Goal: Communication & Community: Answer question/provide support

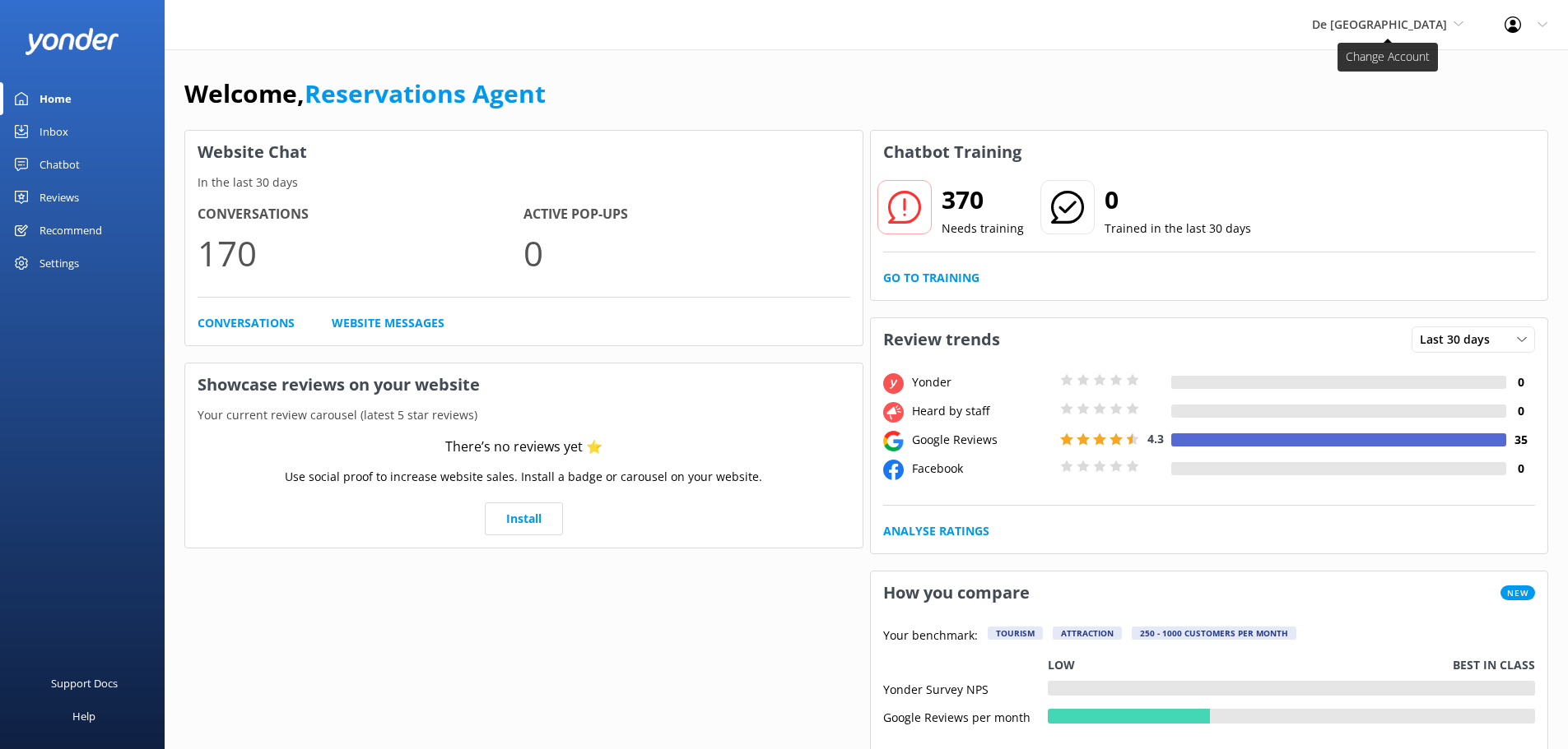
click at [1396, 18] on span "De [GEOGRAPHIC_DATA]" at bounding box center [1379, 23] width 135 height 15
click at [1378, 73] on link "De [GEOGRAPHIC_DATA]" at bounding box center [1373, 69] width 164 height 40
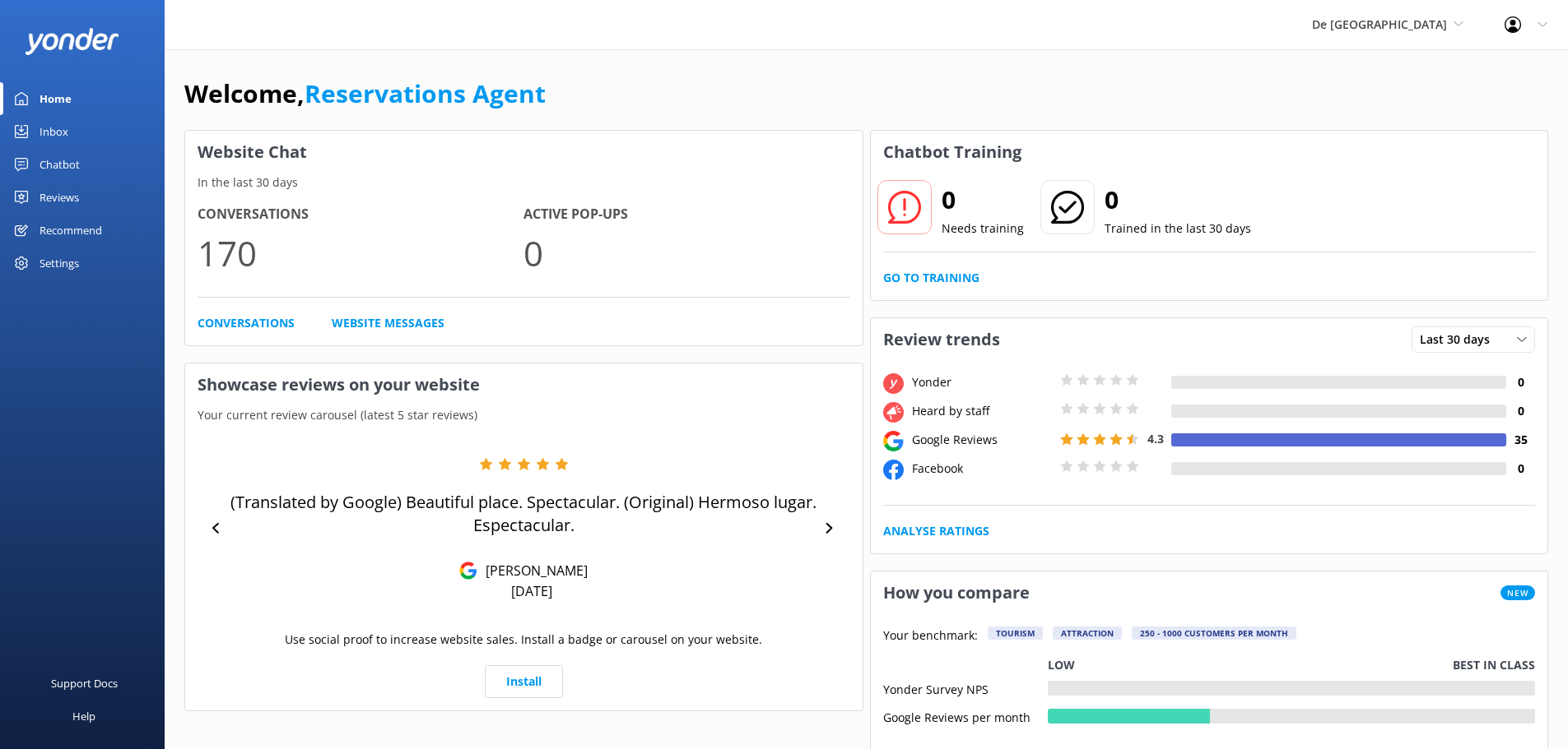
click at [54, 134] on div "Inbox" at bounding box center [54, 132] width 29 height 32
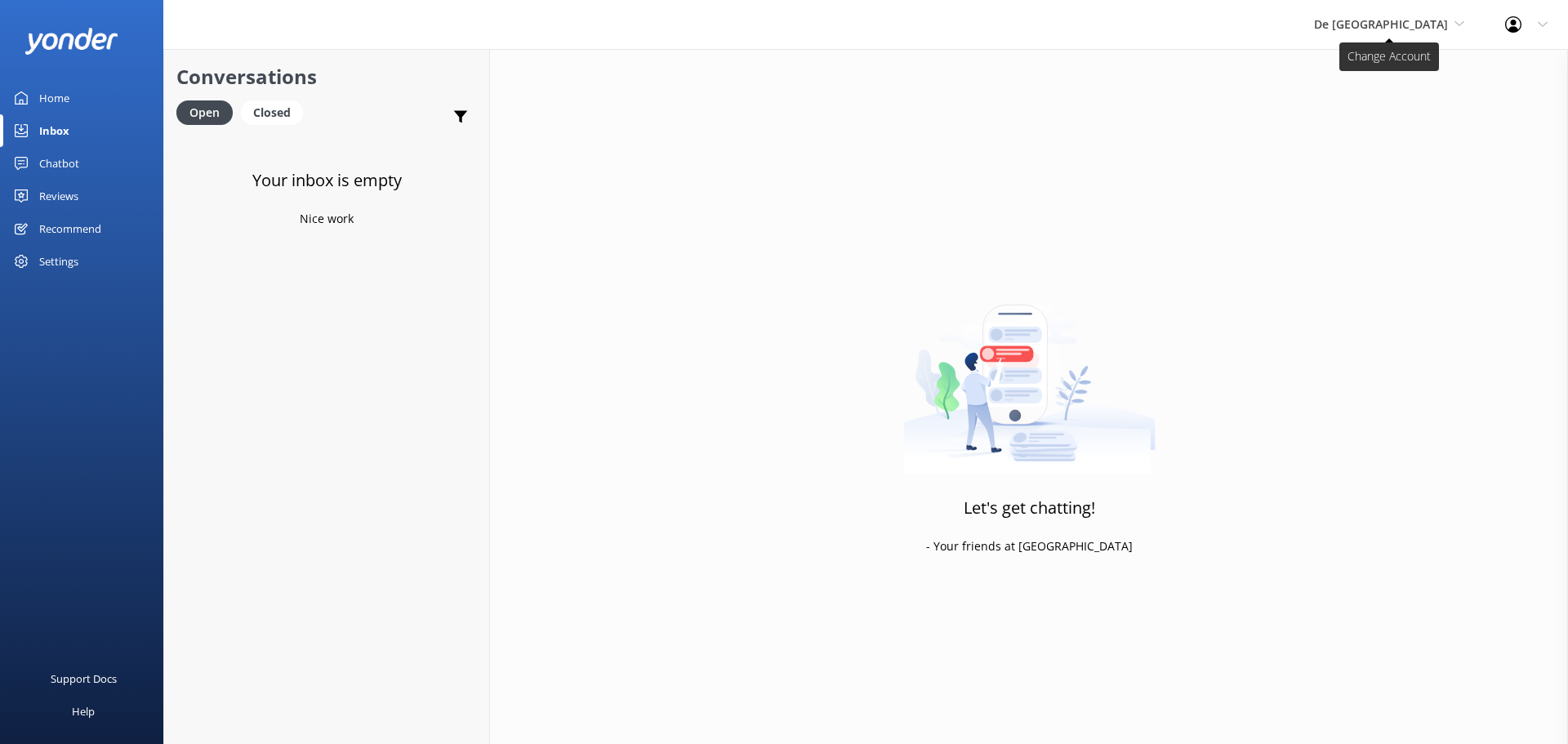
click at [1399, 30] on span "De [GEOGRAPHIC_DATA]" at bounding box center [1382, 23] width 134 height 15
click at [1403, 97] on link "Aruba's Activities Expert" at bounding box center [1375, 108] width 163 height 39
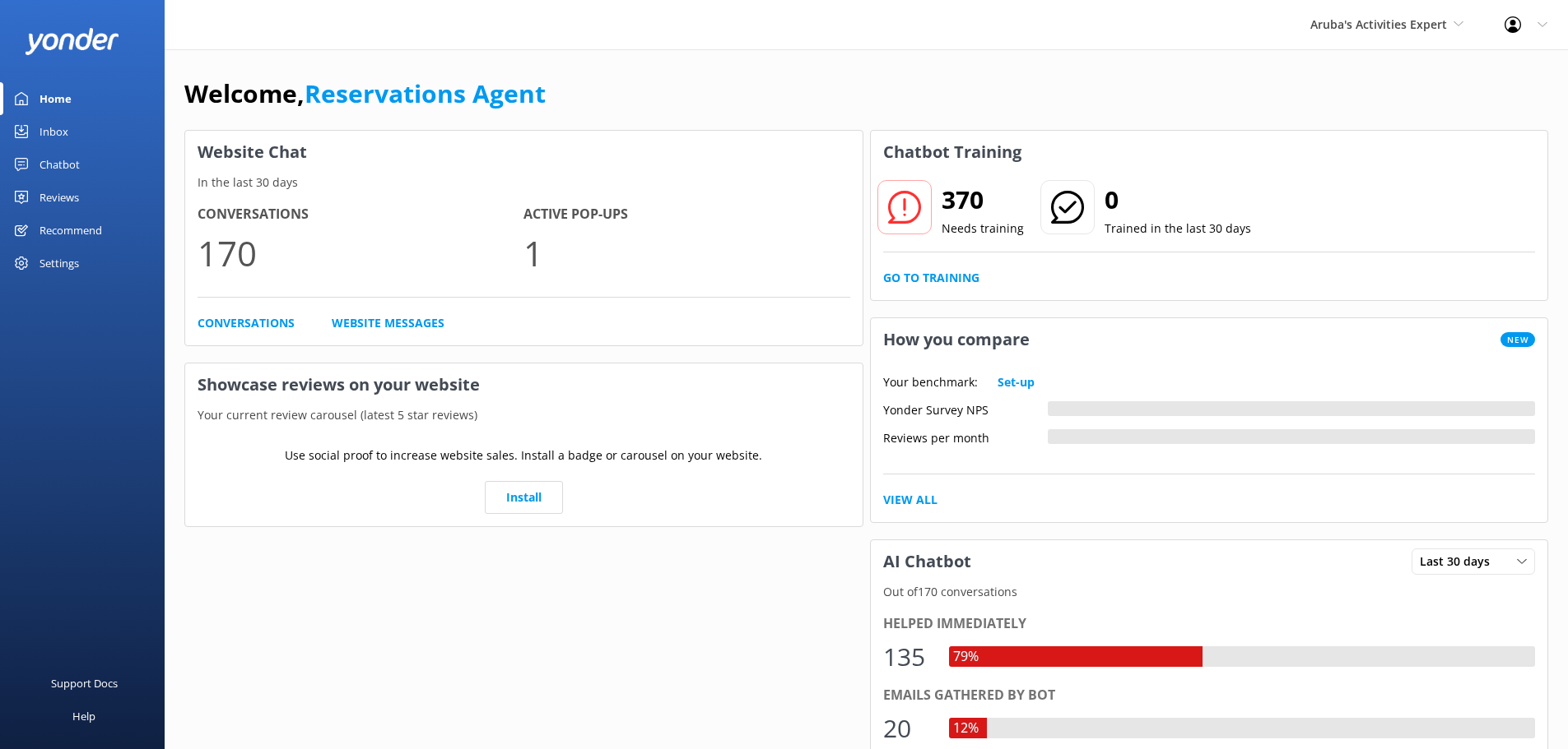
click at [56, 133] on div "Inbox" at bounding box center [54, 132] width 29 height 32
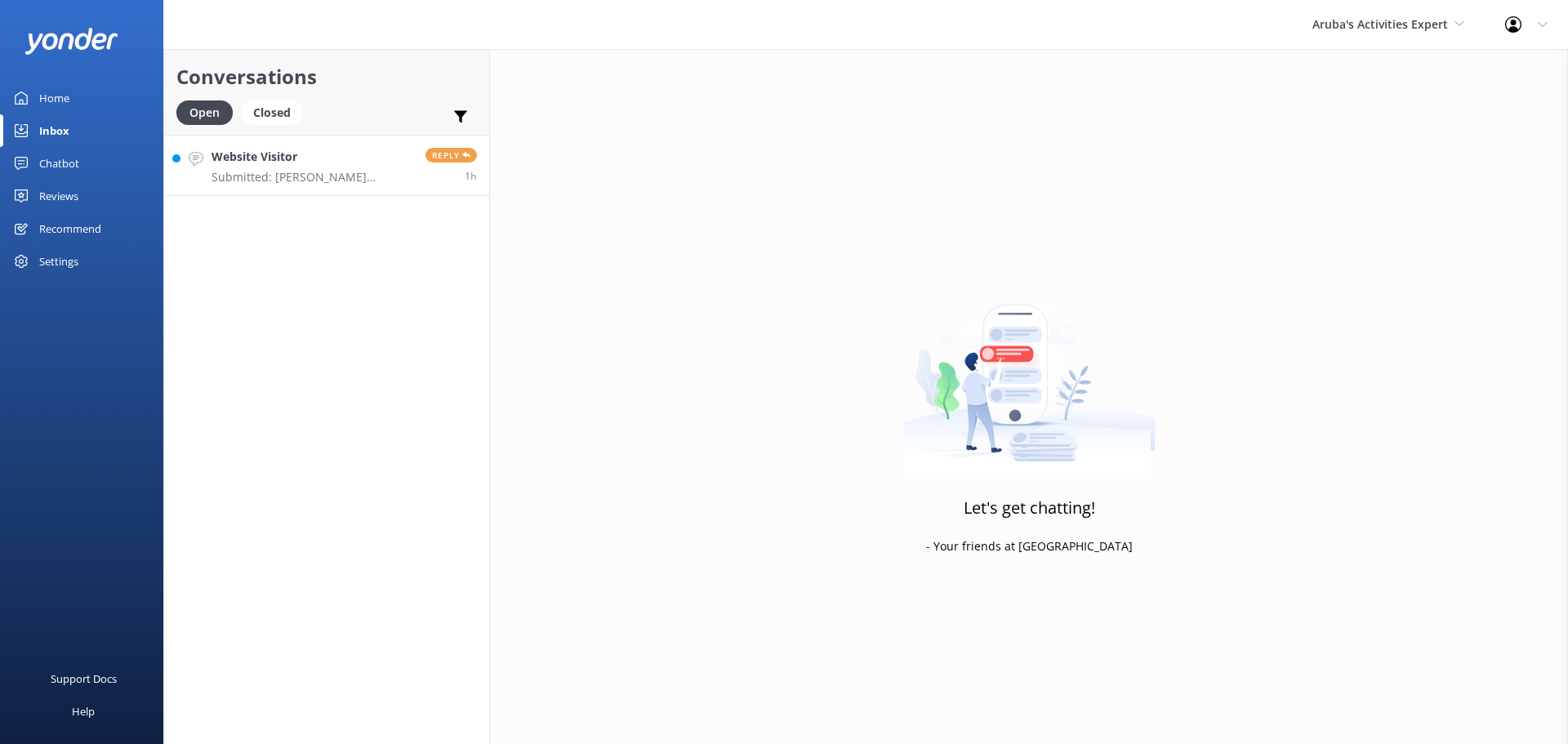
click at [363, 160] on h4 "Website Visitor" at bounding box center [312, 157] width 202 height 18
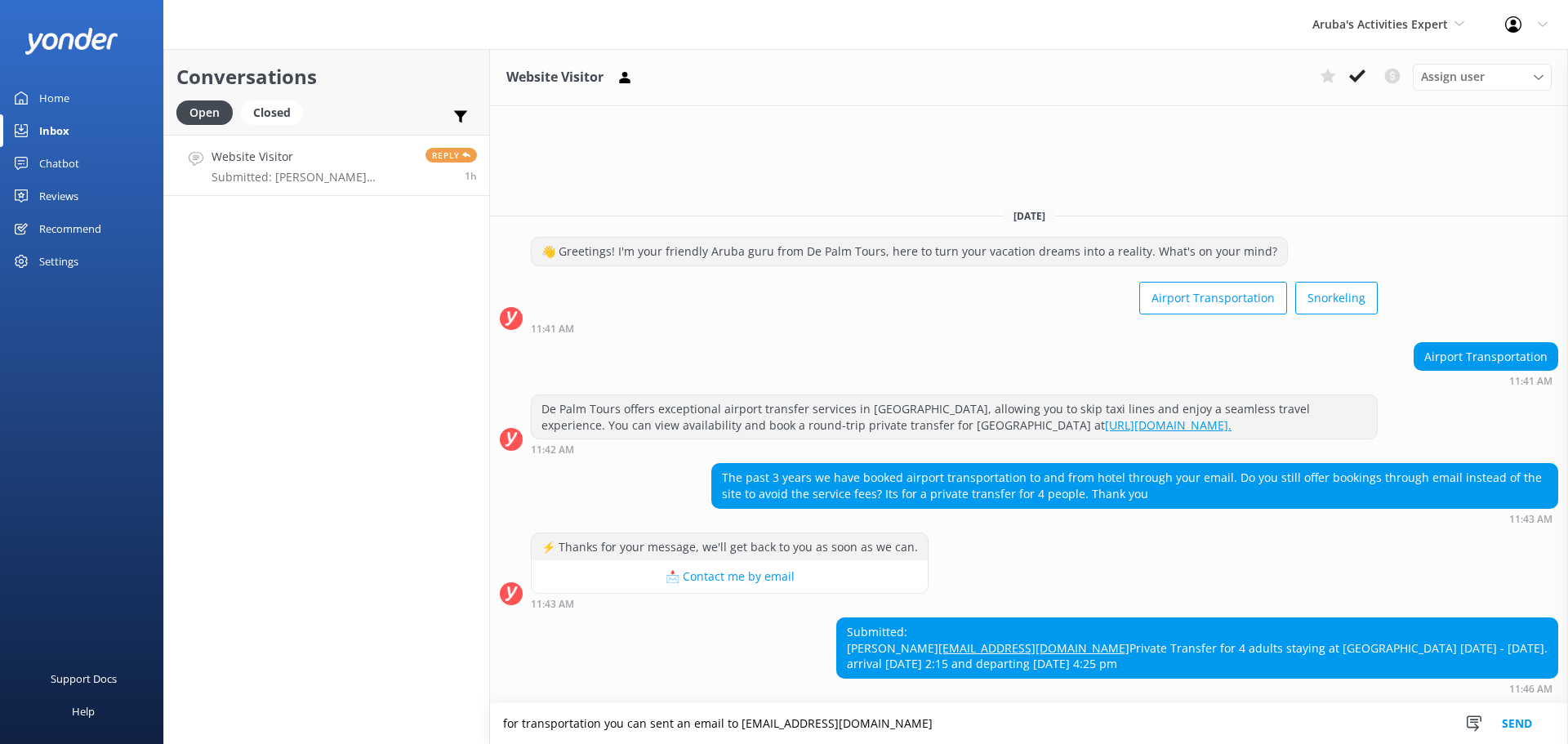
type textarea "for transportation you can sent an email to info@depalmtours.com"
click at [1529, 722] on button "Send" at bounding box center [1517, 724] width 61 height 41
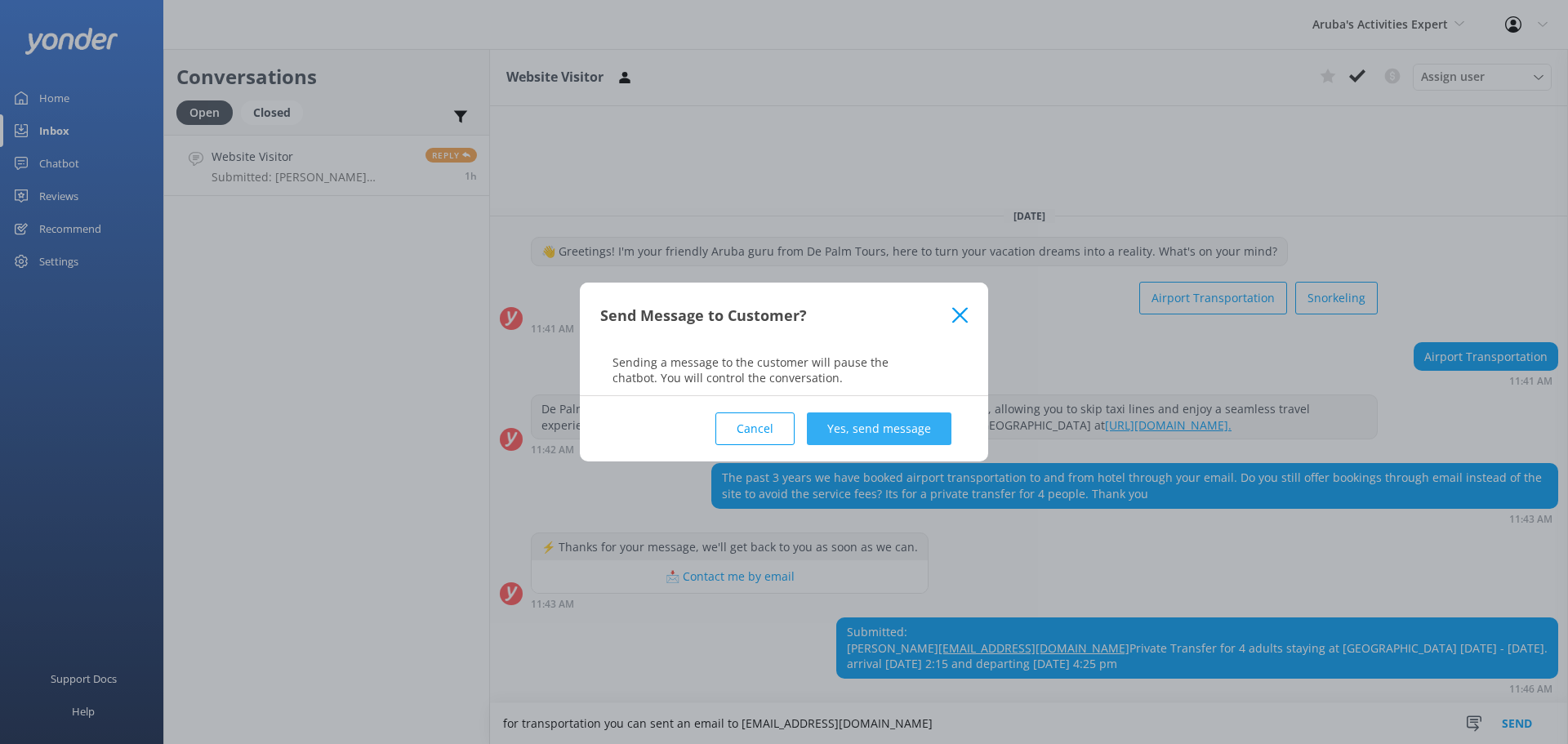
click at [883, 422] on button "Yes, send message" at bounding box center [879, 428] width 144 height 32
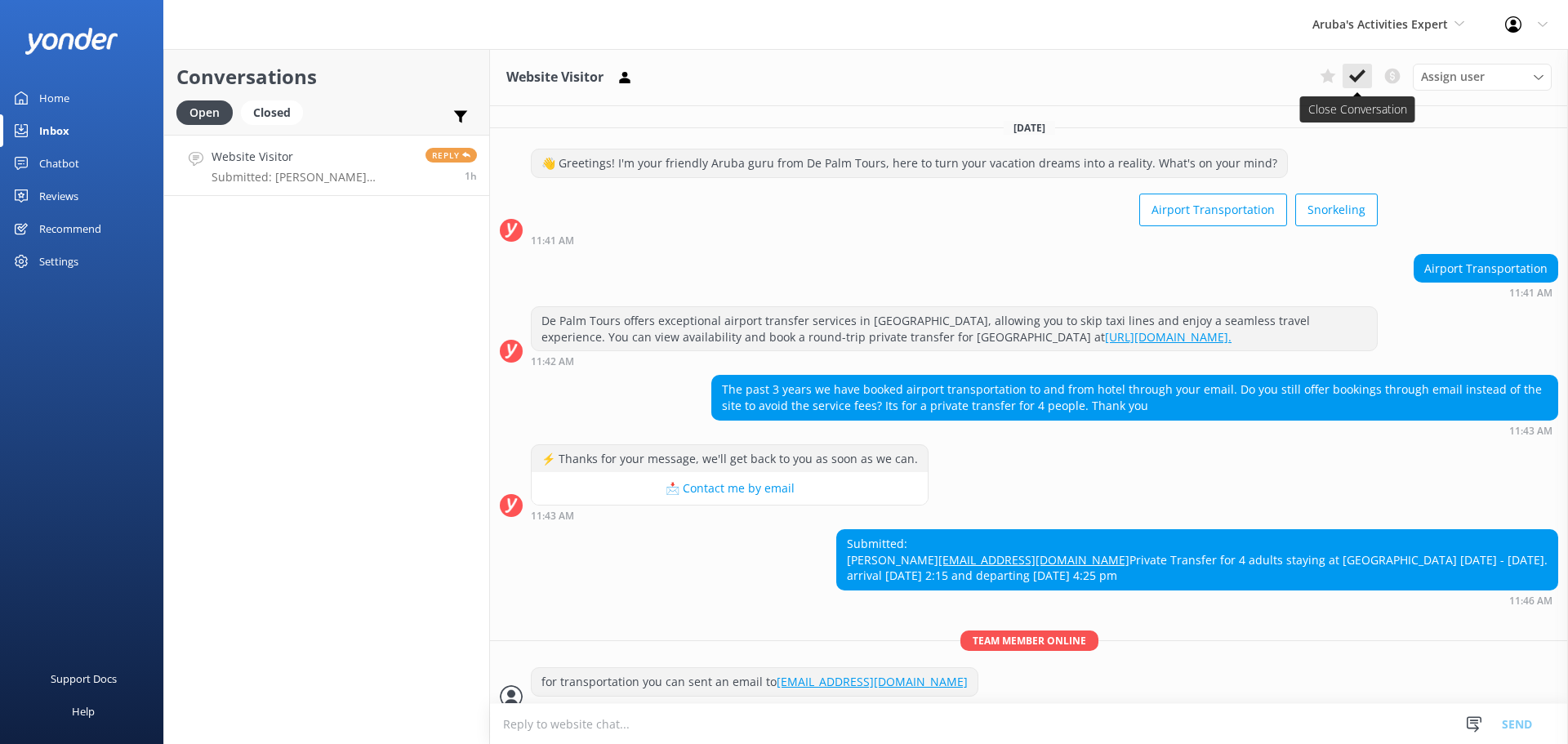
scroll to position [49, 0]
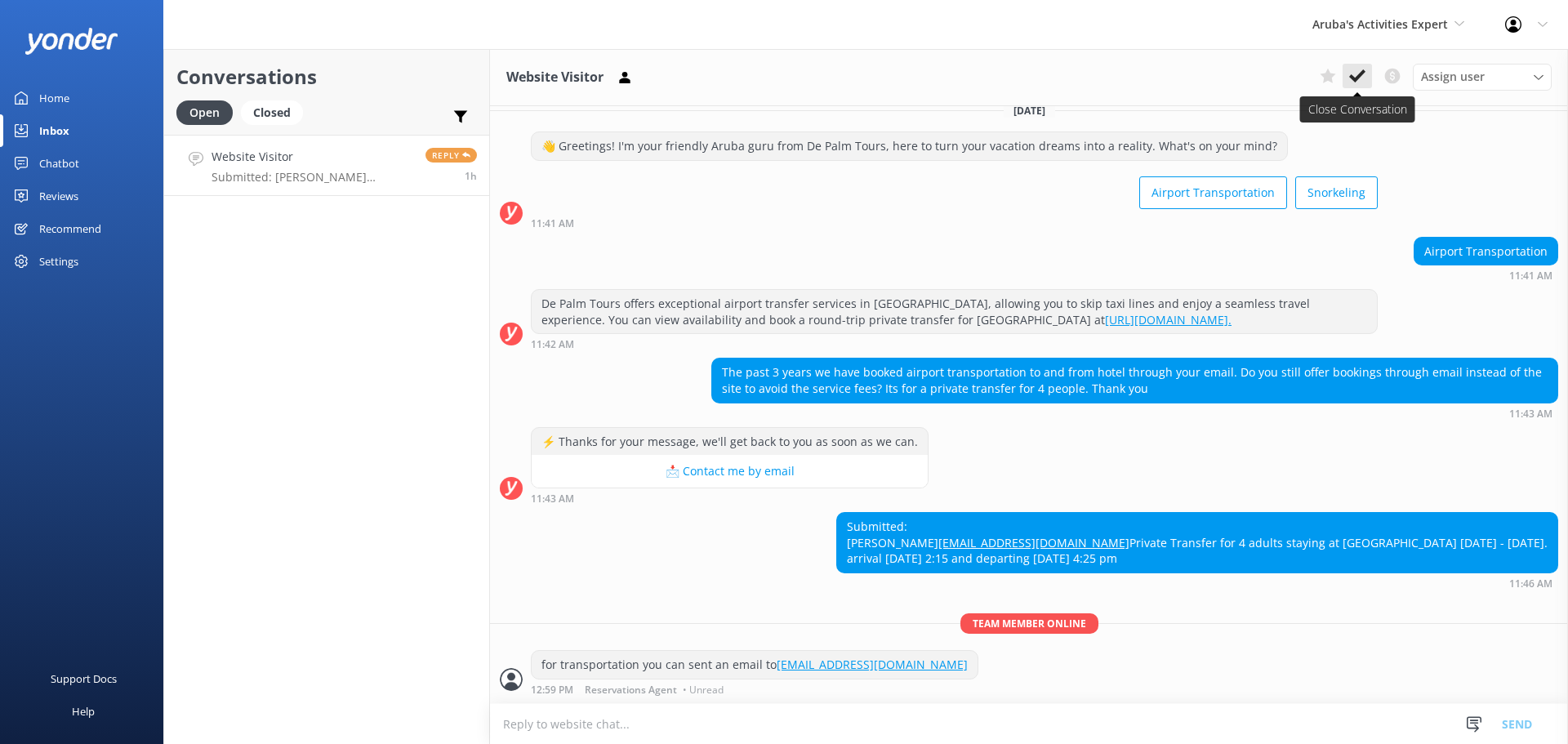
click at [1351, 81] on icon at bounding box center [1357, 76] width 16 height 16
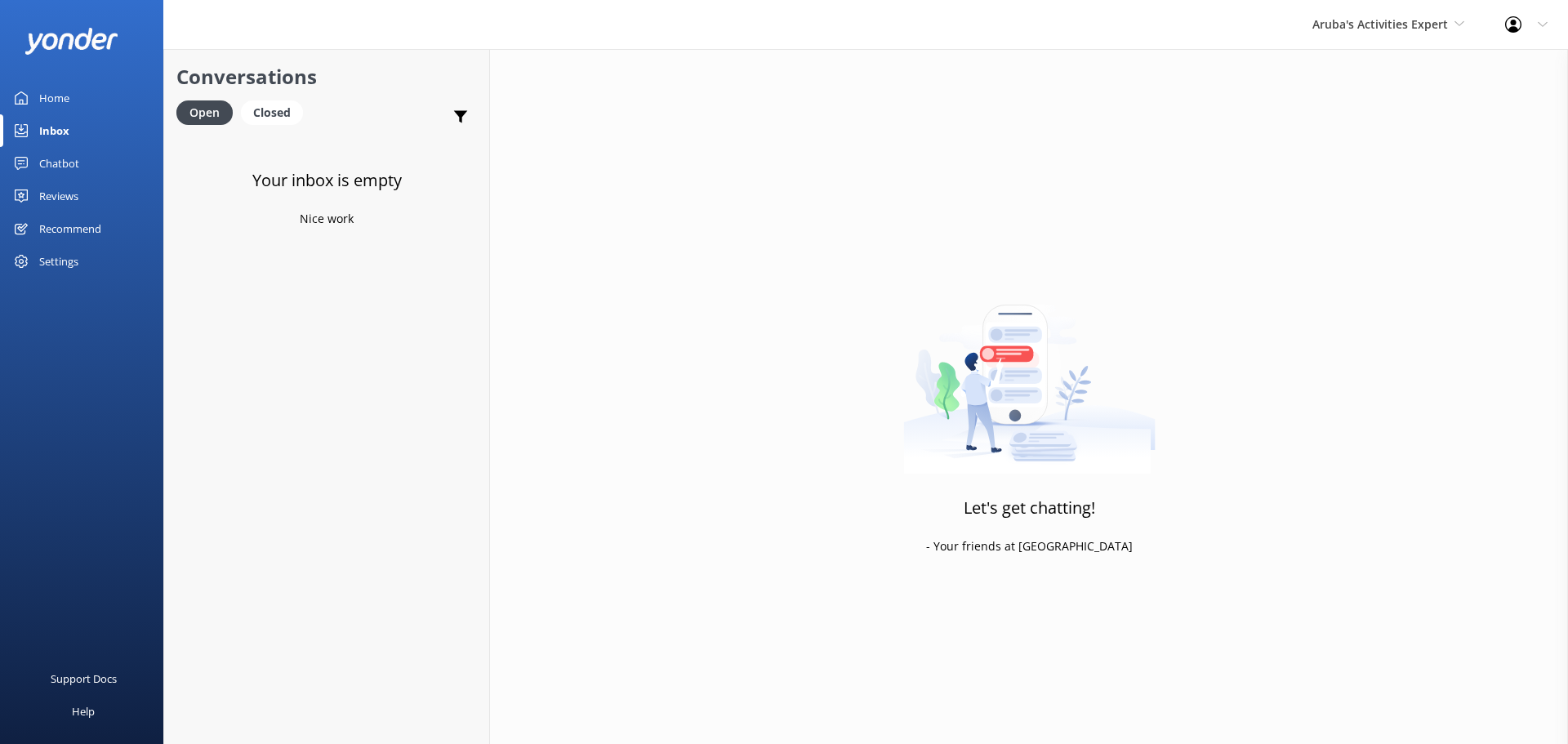
click at [1358, 40] on div "Aruba's Activities Expert De Palm Island Aruba's Activities Expert The Captain" at bounding box center [1388, 24] width 193 height 49
click at [1328, 80] on link "De [GEOGRAPHIC_DATA]" at bounding box center [1374, 69] width 163 height 39
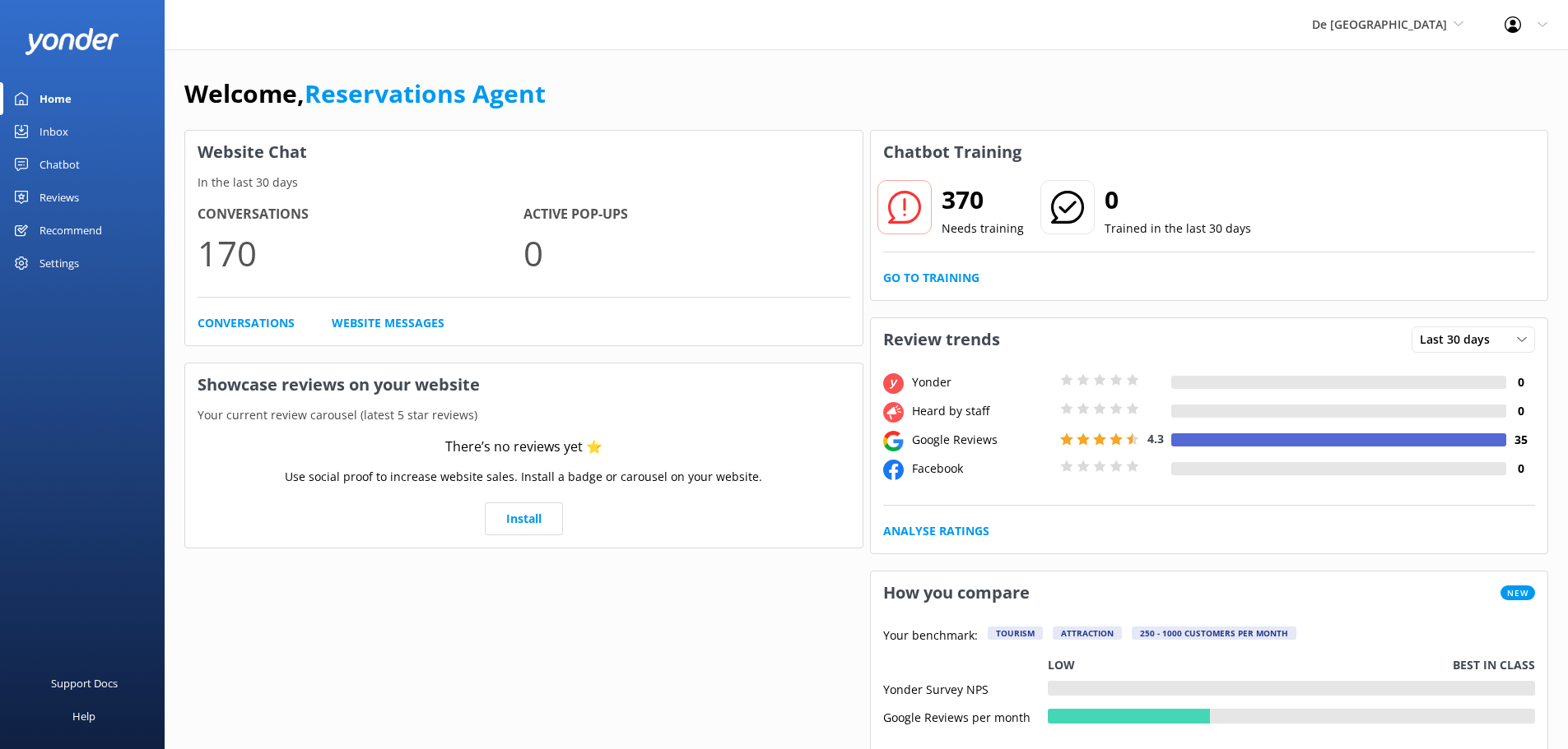
click at [61, 115] on div "Home" at bounding box center [56, 98] width 32 height 32
click at [60, 134] on div "Inbox" at bounding box center [54, 132] width 29 height 32
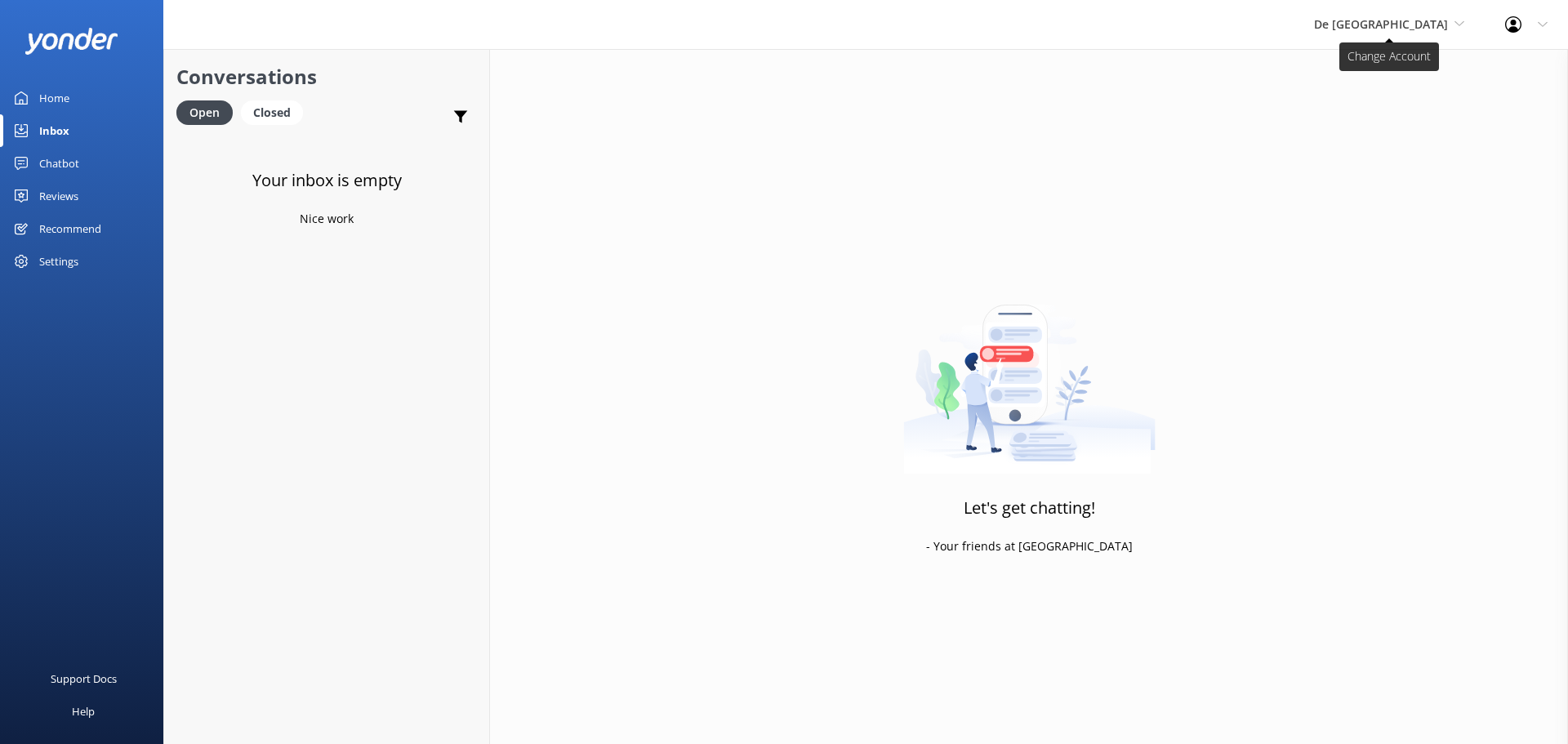
click at [1429, 23] on span "De [GEOGRAPHIC_DATA]" at bounding box center [1382, 23] width 134 height 15
click at [1379, 143] on link "The Captain" at bounding box center [1375, 147] width 163 height 39
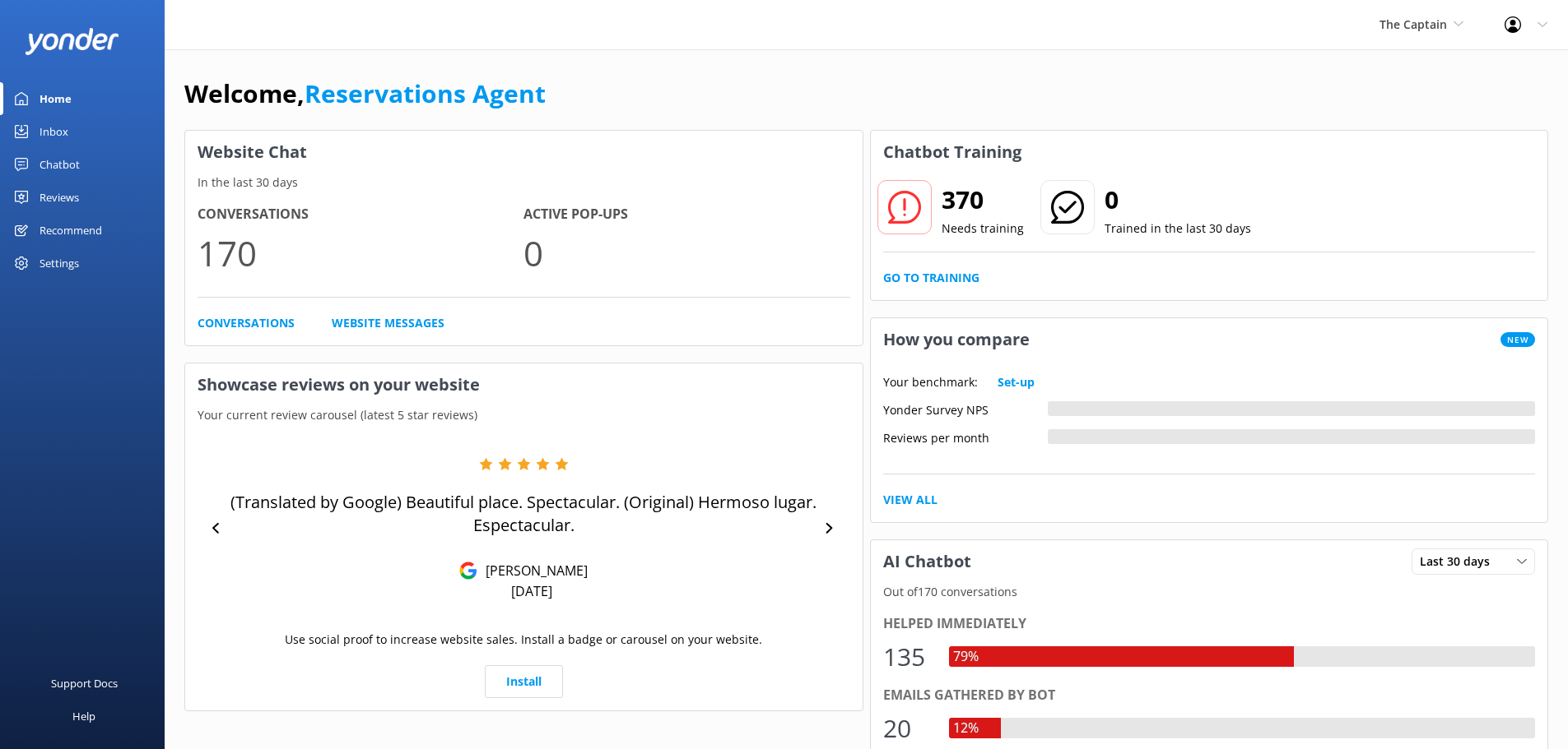
click at [70, 134] on link "Inbox" at bounding box center [82, 132] width 164 height 32
